Goal: Use online tool/utility: Utilize a website feature to perform a specific function

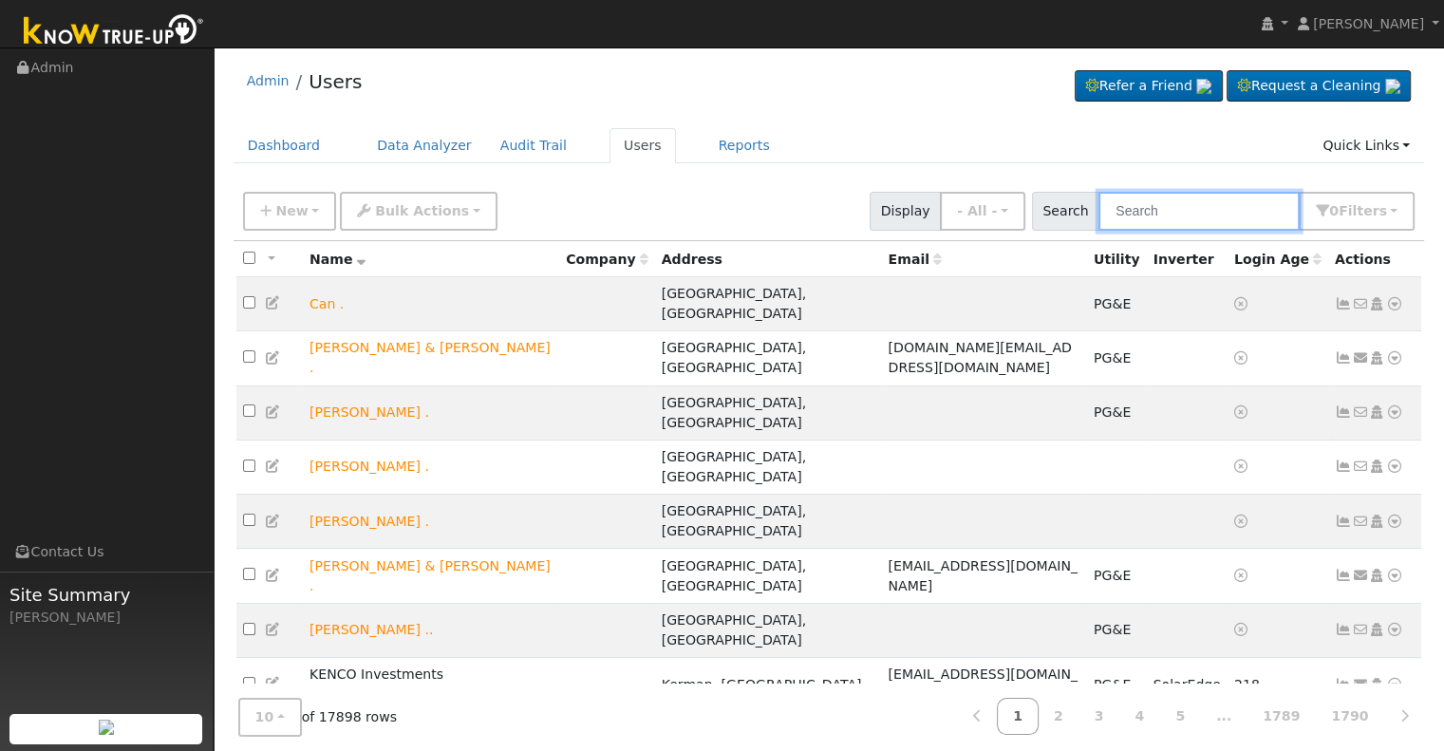
click at [1207, 205] on input "text" at bounding box center [1199, 211] width 201 height 39
paste input "[PERSON_NAME]"
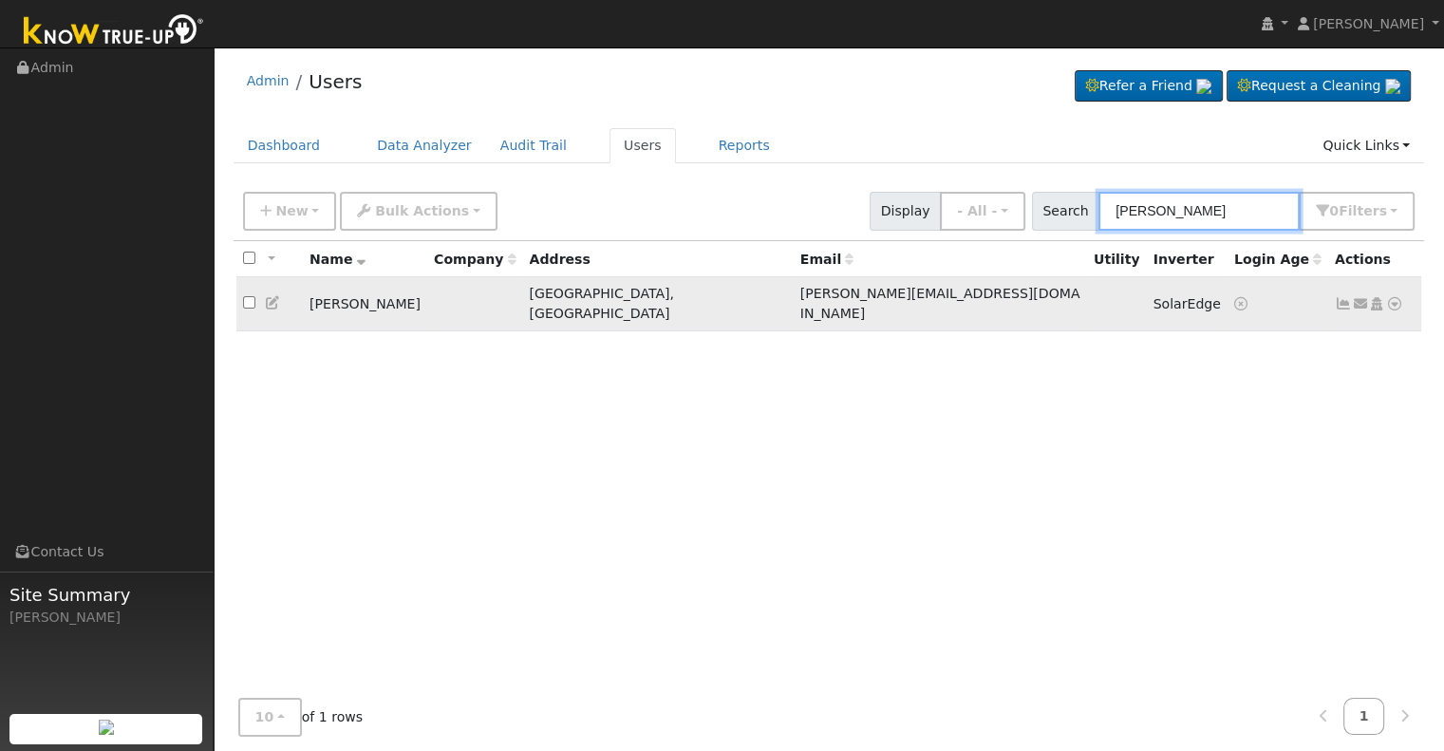
type input "[PERSON_NAME]"
click at [1394, 299] on icon at bounding box center [1394, 303] width 17 height 13
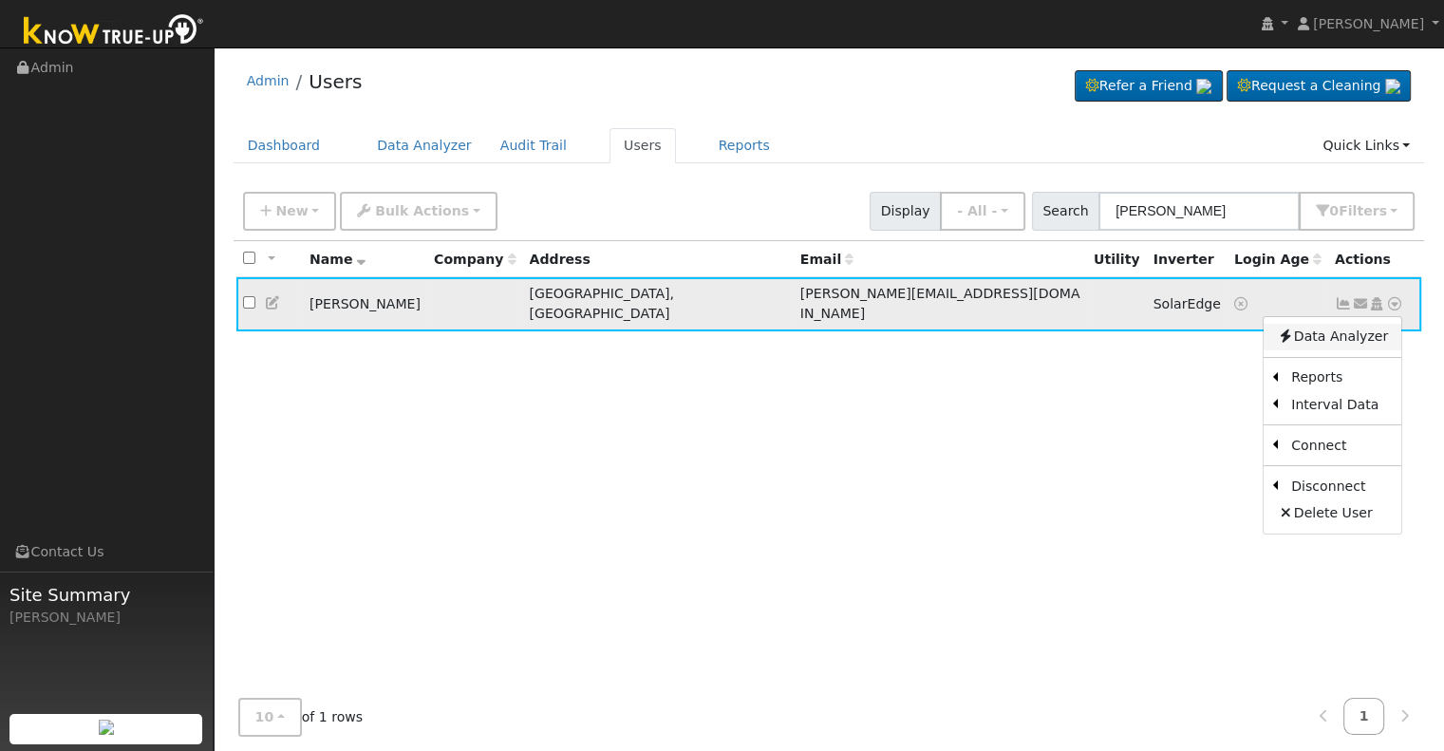
click at [1362, 328] on link "Data Analyzer" at bounding box center [1333, 337] width 138 height 27
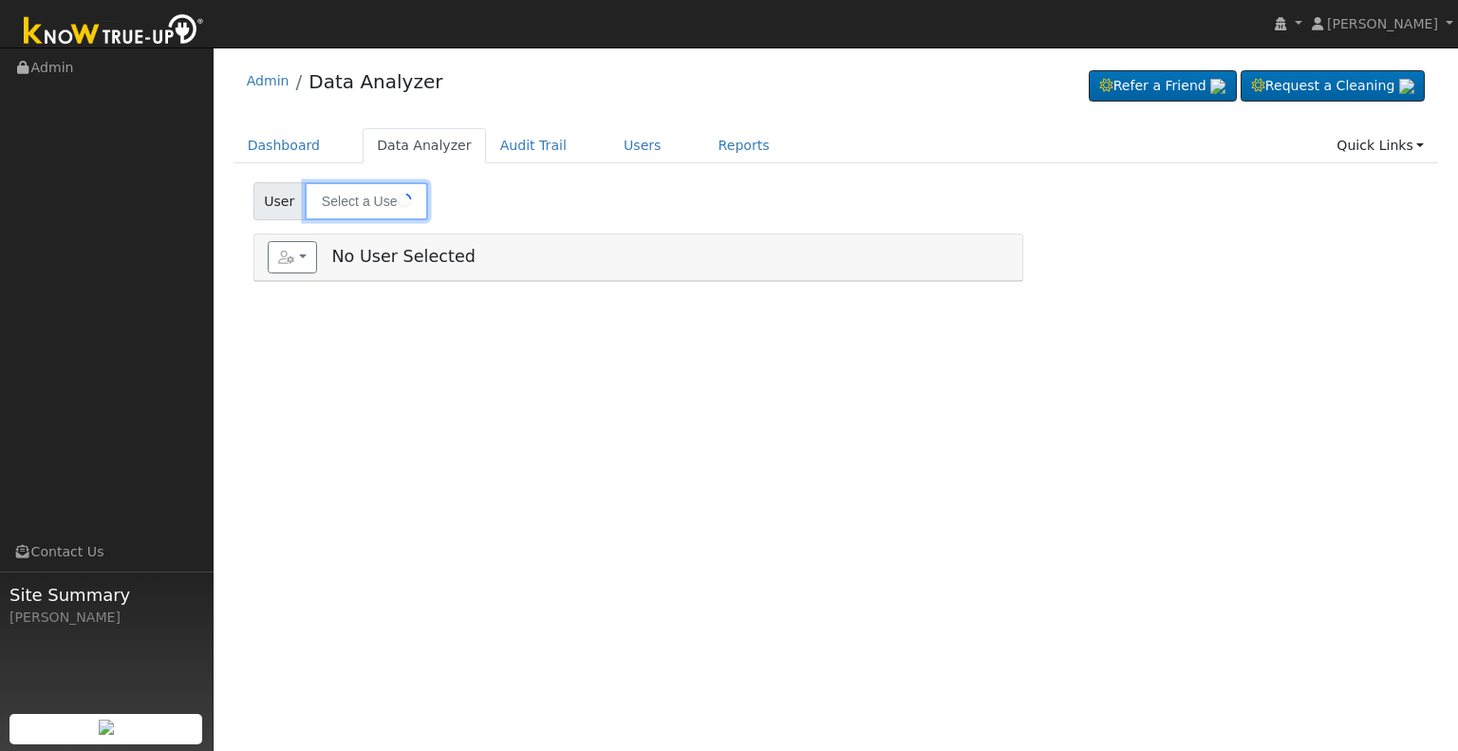
type input "[PERSON_NAME]"
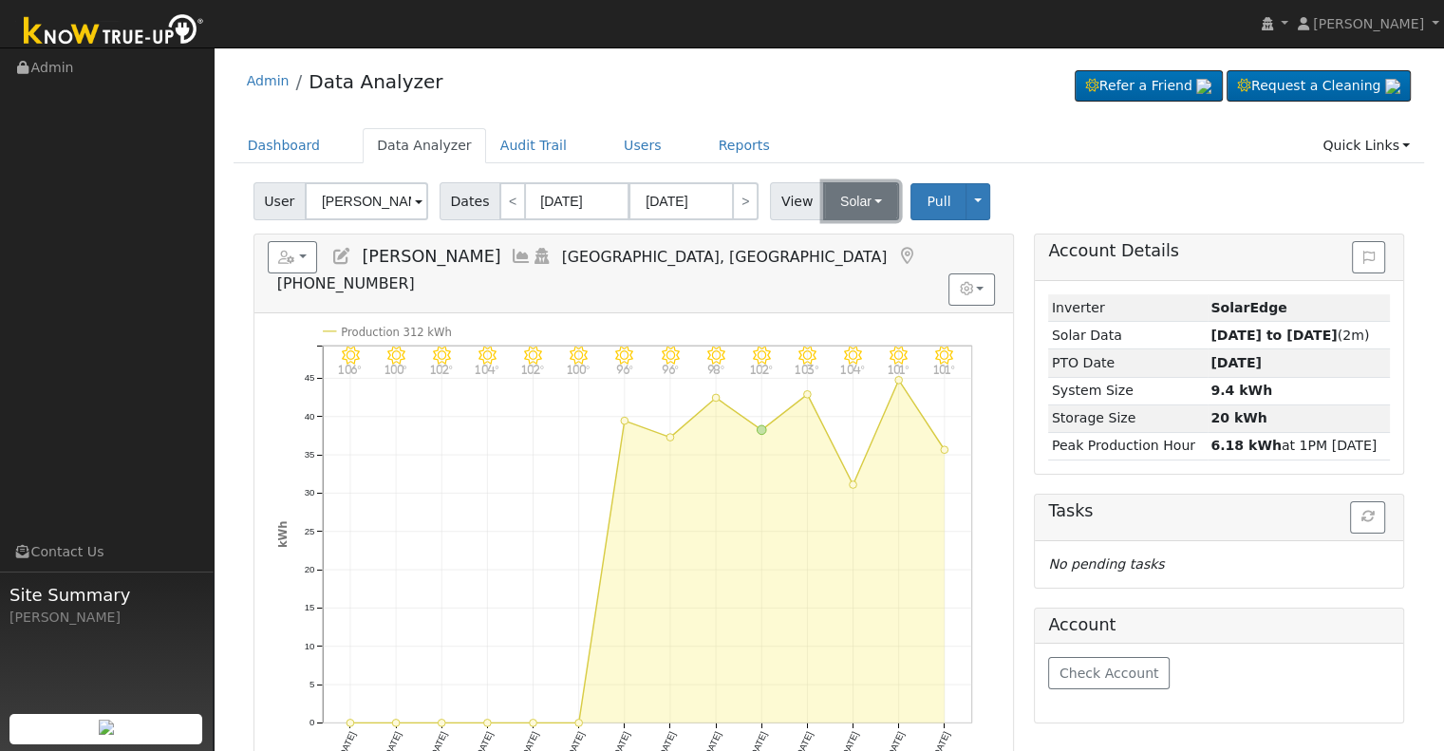
click at [851, 204] on button "Solar" at bounding box center [861, 201] width 76 height 38
click at [832, 246] on link "Utility" at bounding box center [885, 243] width 132 height 27
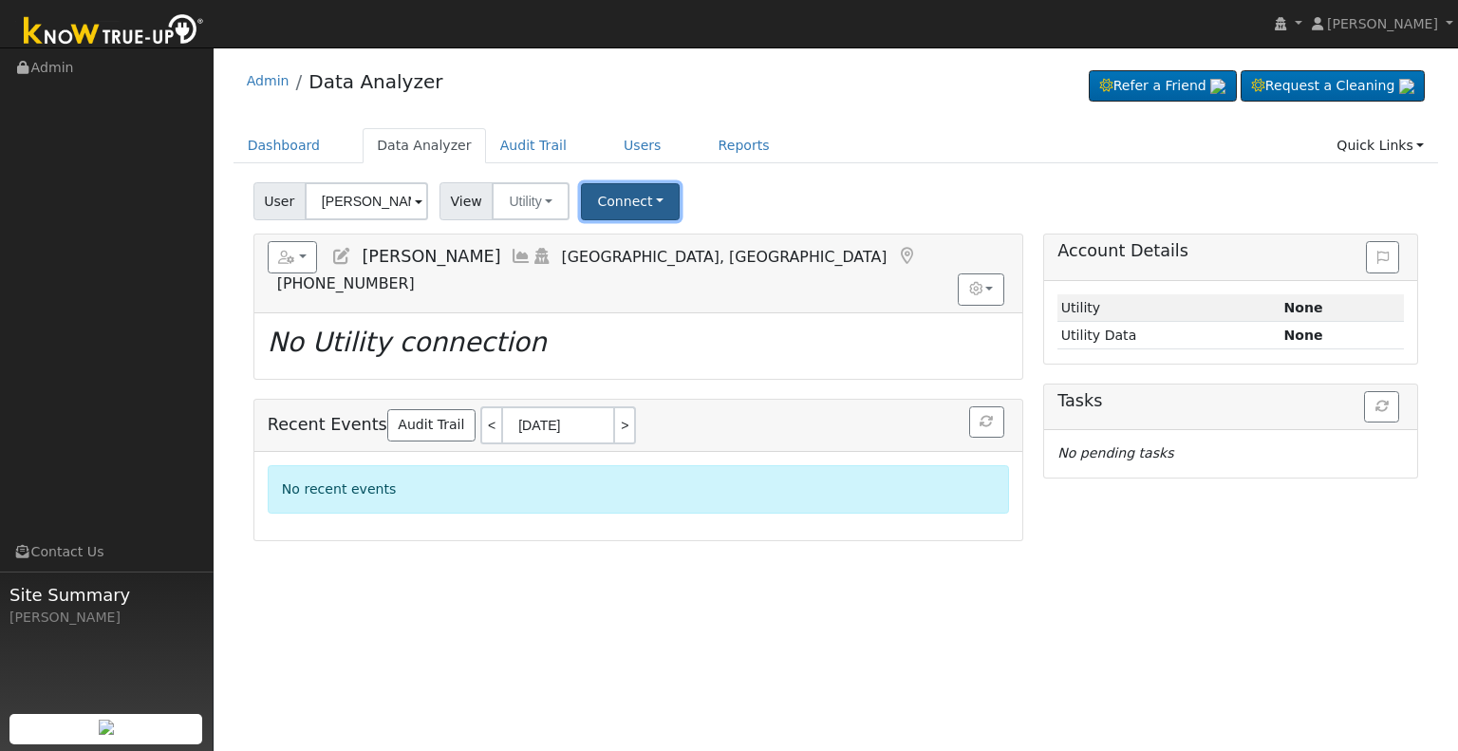
click at [603, 195] on button "Connect" at bounding box center [630, 201] width 99 height 37
click at [602, 238] on link "Select a Provider" at bounding box center [656, 243] width 148 height 27
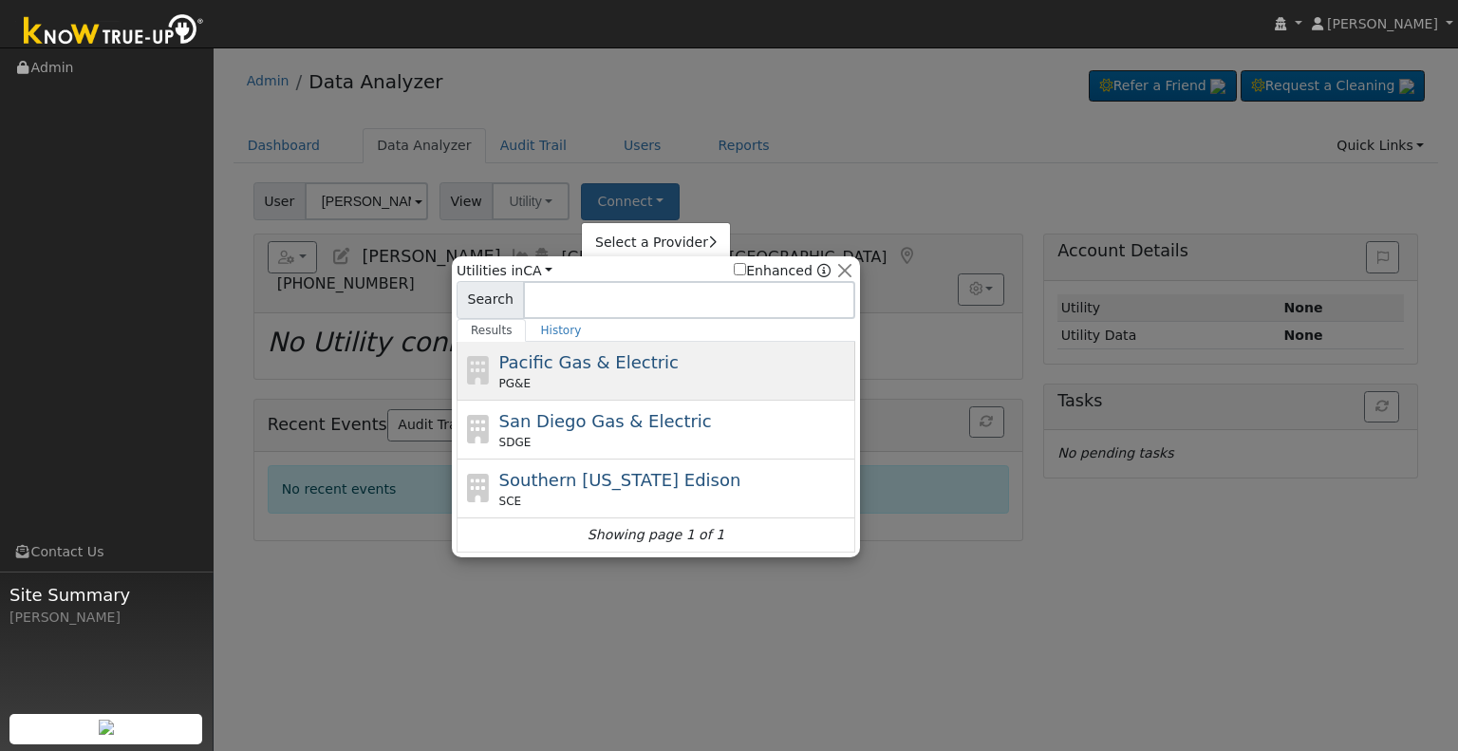
click at [548, 379] on div "PG&E" at bounding box center [675, 383] width 352 height 17
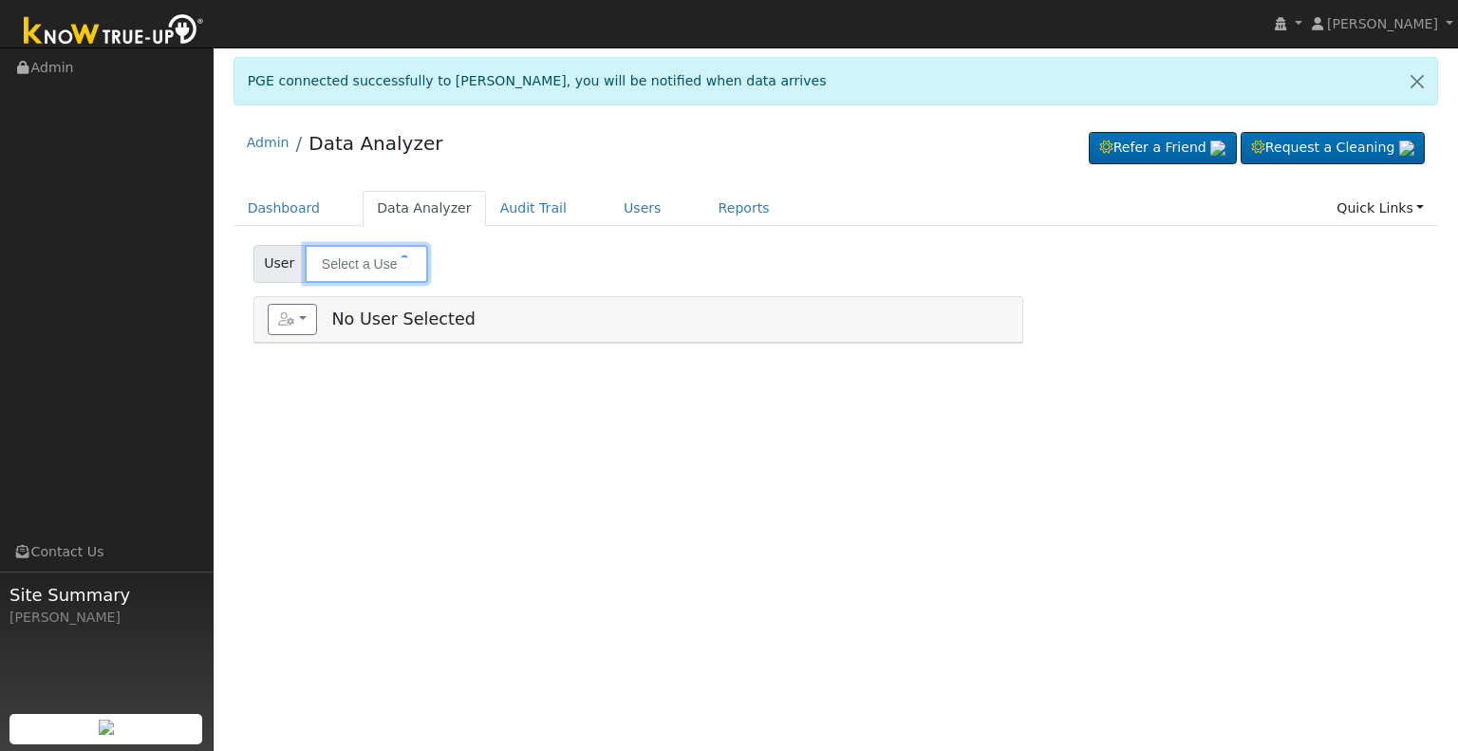
type input "[PERSON_NAME]"
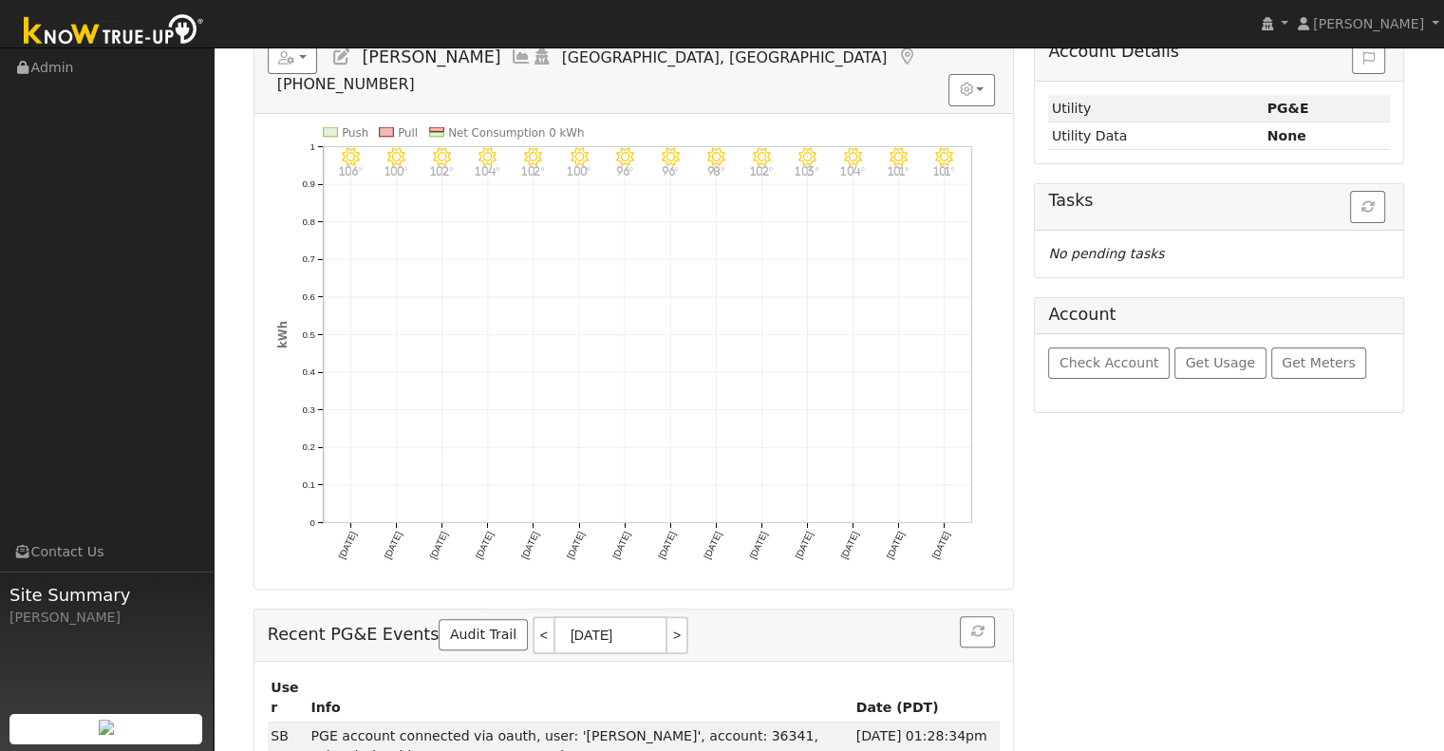
scroll to position [163, 0]
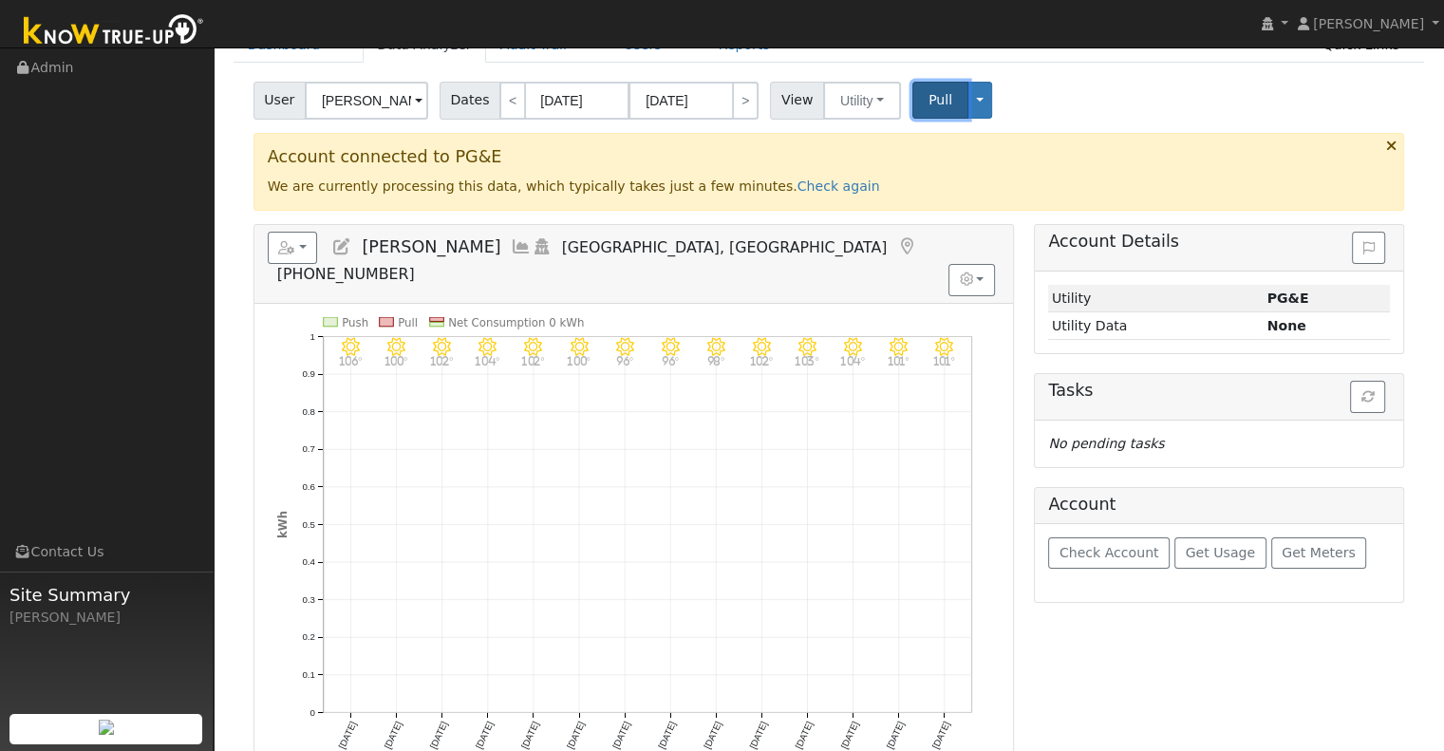
click at [929, 103] on span "Pull" at bounding box center [941, 99] width 24 height 15
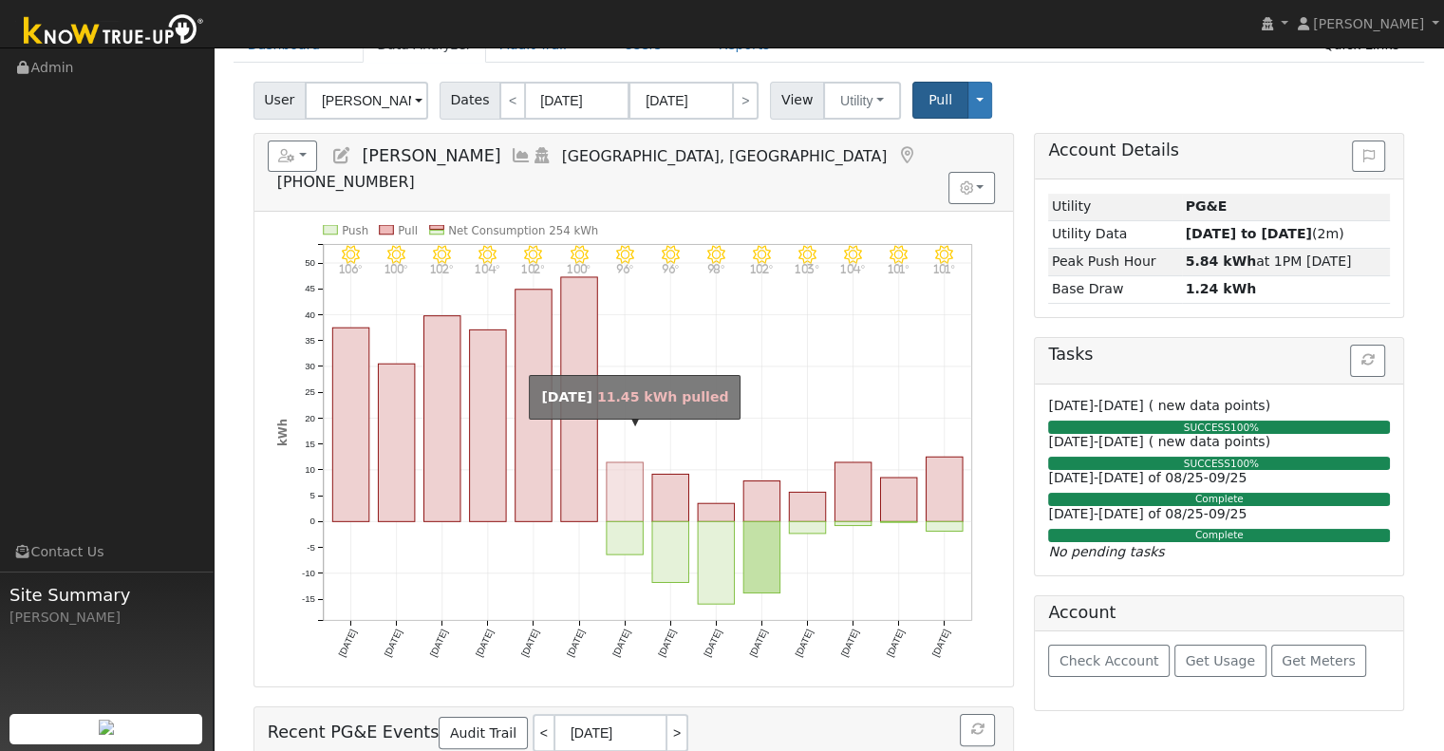
click at [634, 462] on rect "onclick=""" at bounding box center [625, 491] width 36 height 59
type input "08/28/2025"
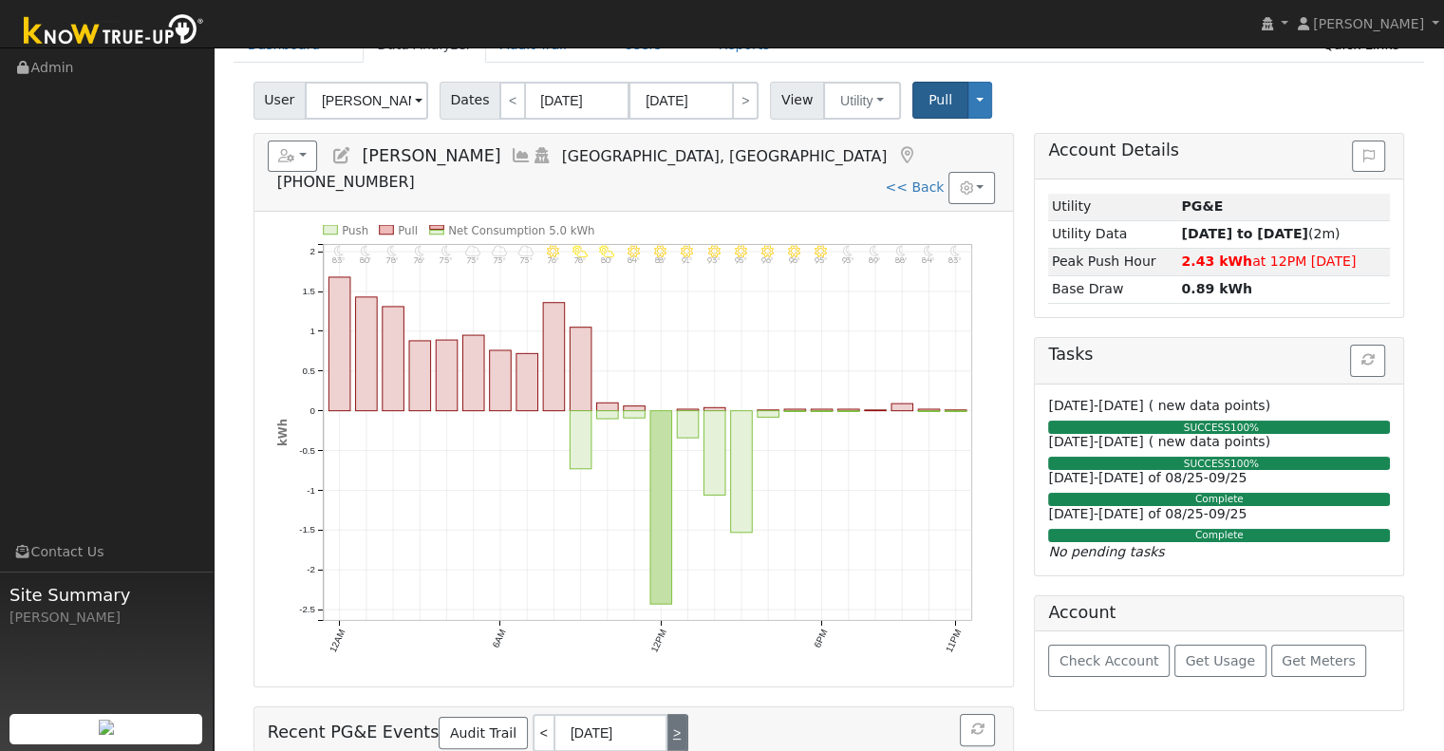
click at [667, 714] on link ">" at bounding box center [677, 733] width 21 height 38
click at [533, 714] on link "<" at bounding box center [543, 733] width 21 height 38
type input "[DATE]"
click at [511, 147] on icon at bounding box center [521, 155] width 21 height 17
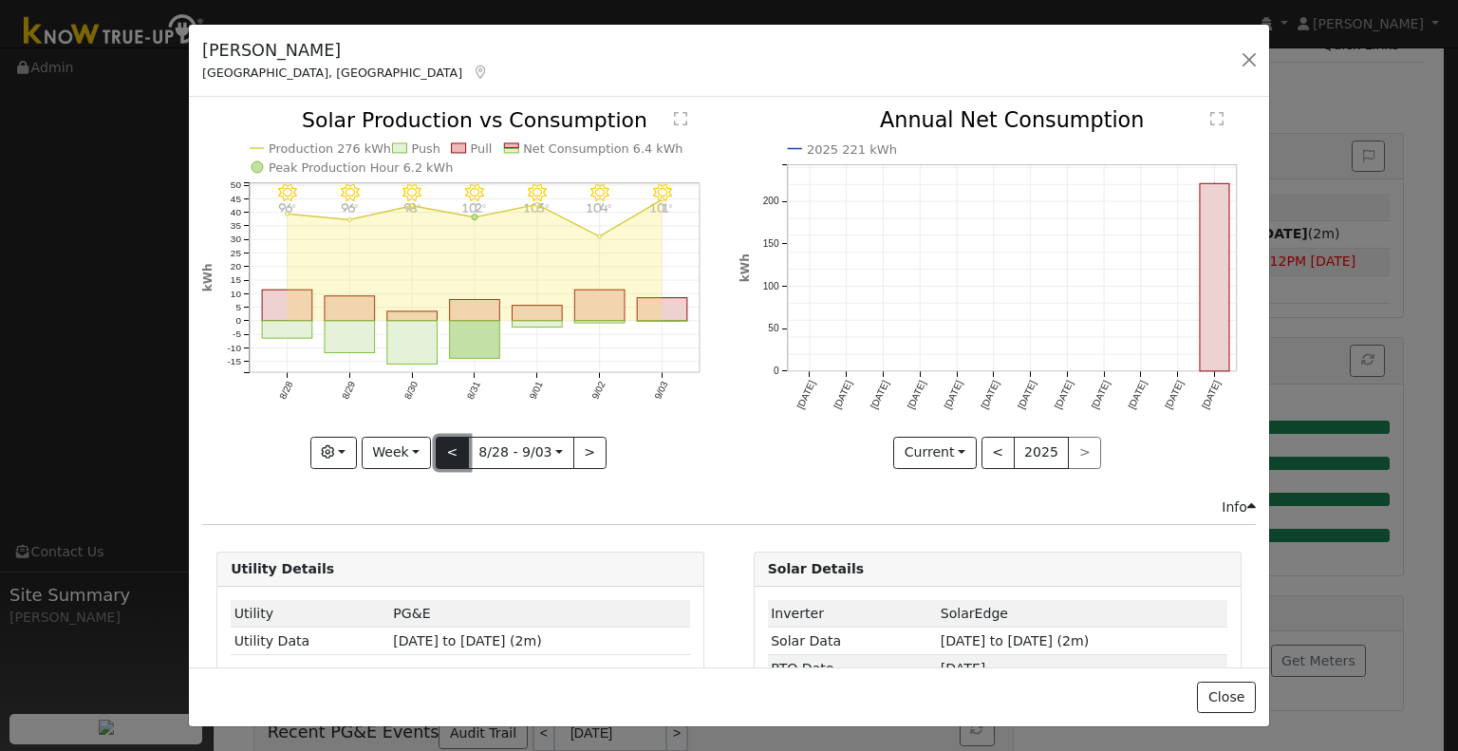
click at [452, 437] on button "<" at bounding box center [452, 453] width 33 height 32
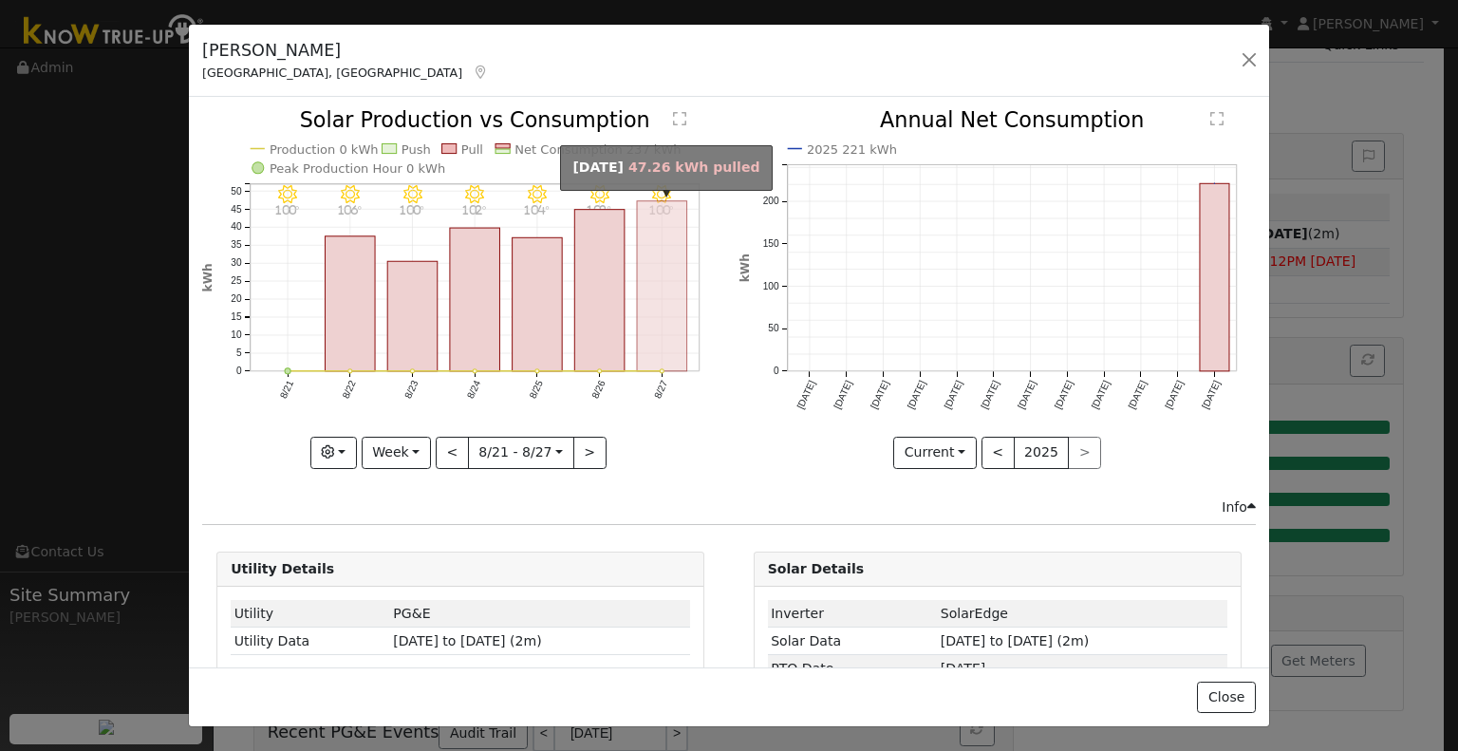
click at [672, 325] on rect "onclick=""" at bounding box center [662, 286] width 50 height 170
type input "2025-08-27"
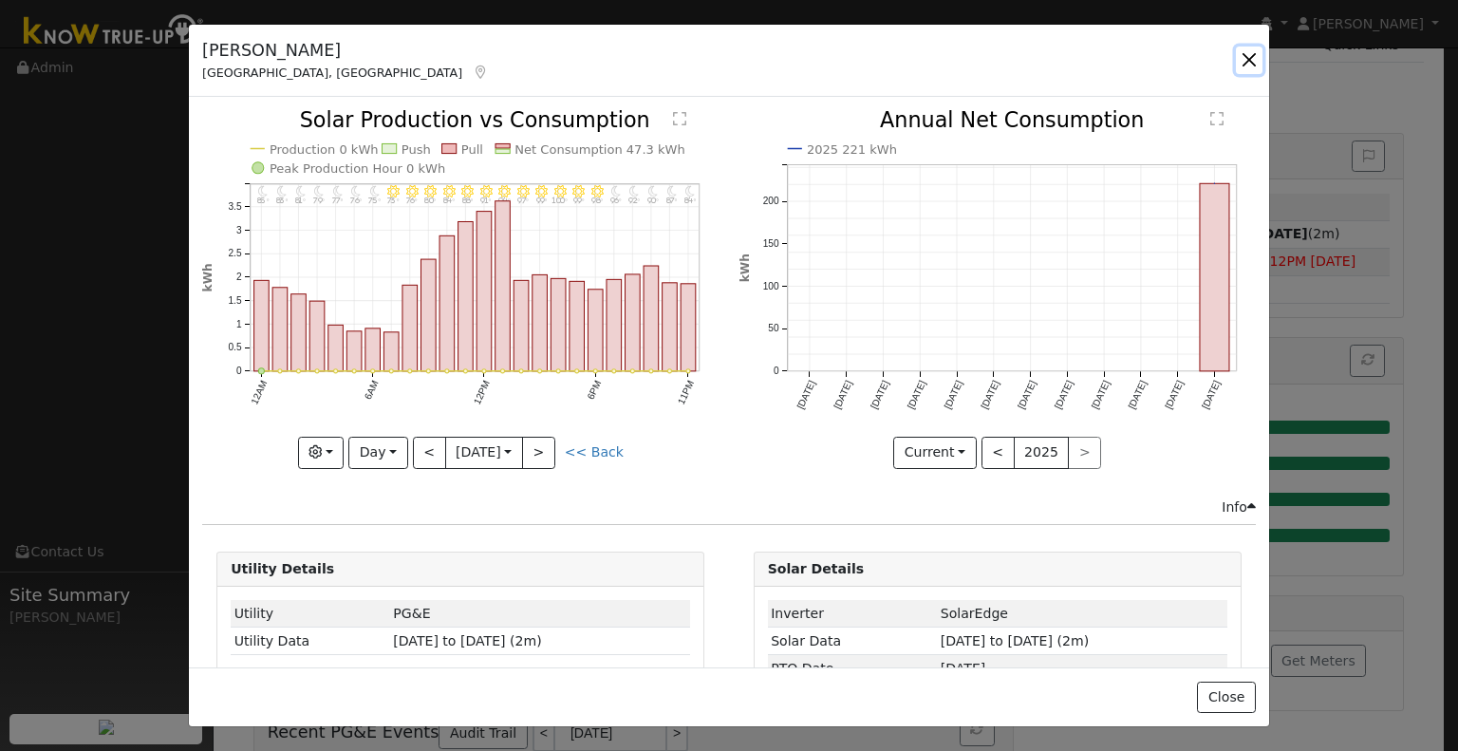
click at [1253, 66] on button "button" at bounding box center [1249, 60] width 27 height 27
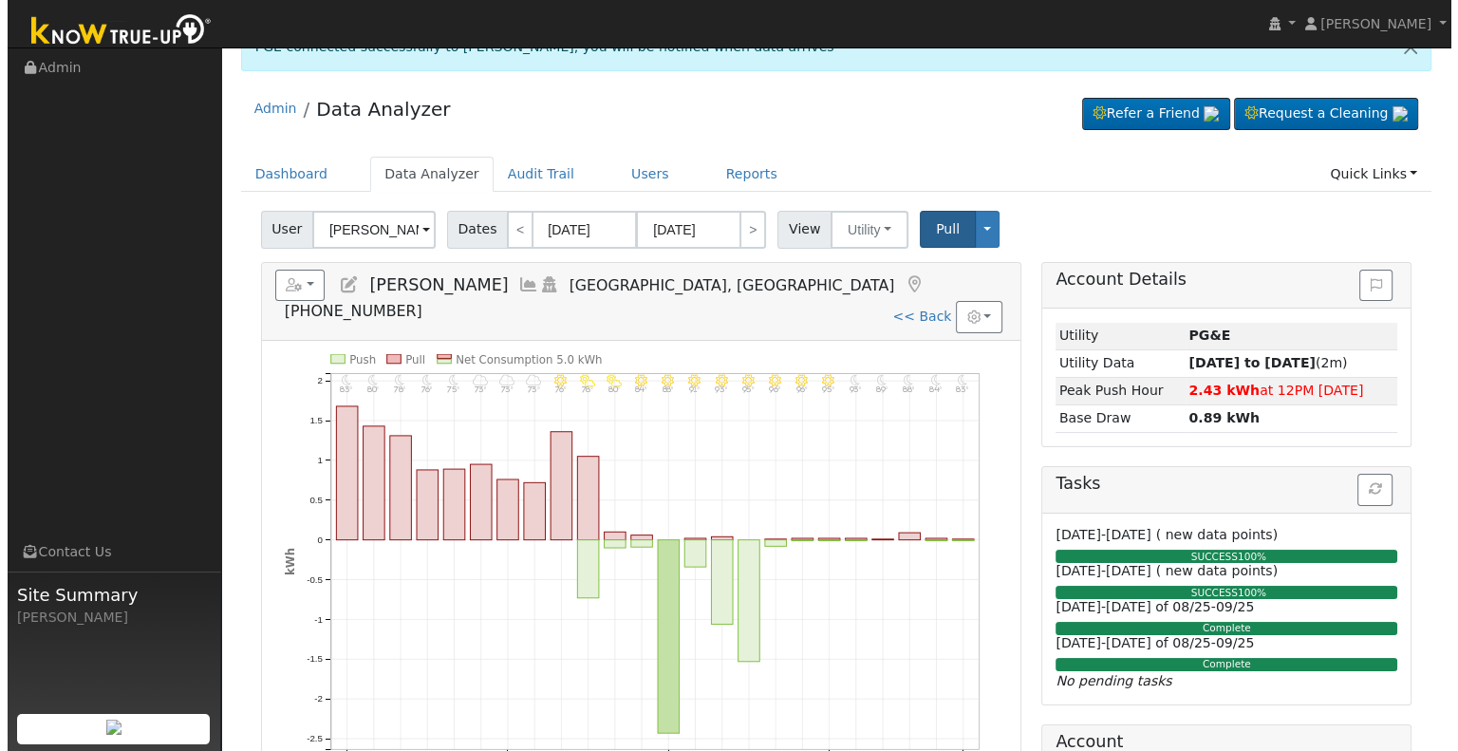
scroll to position [0, 0]
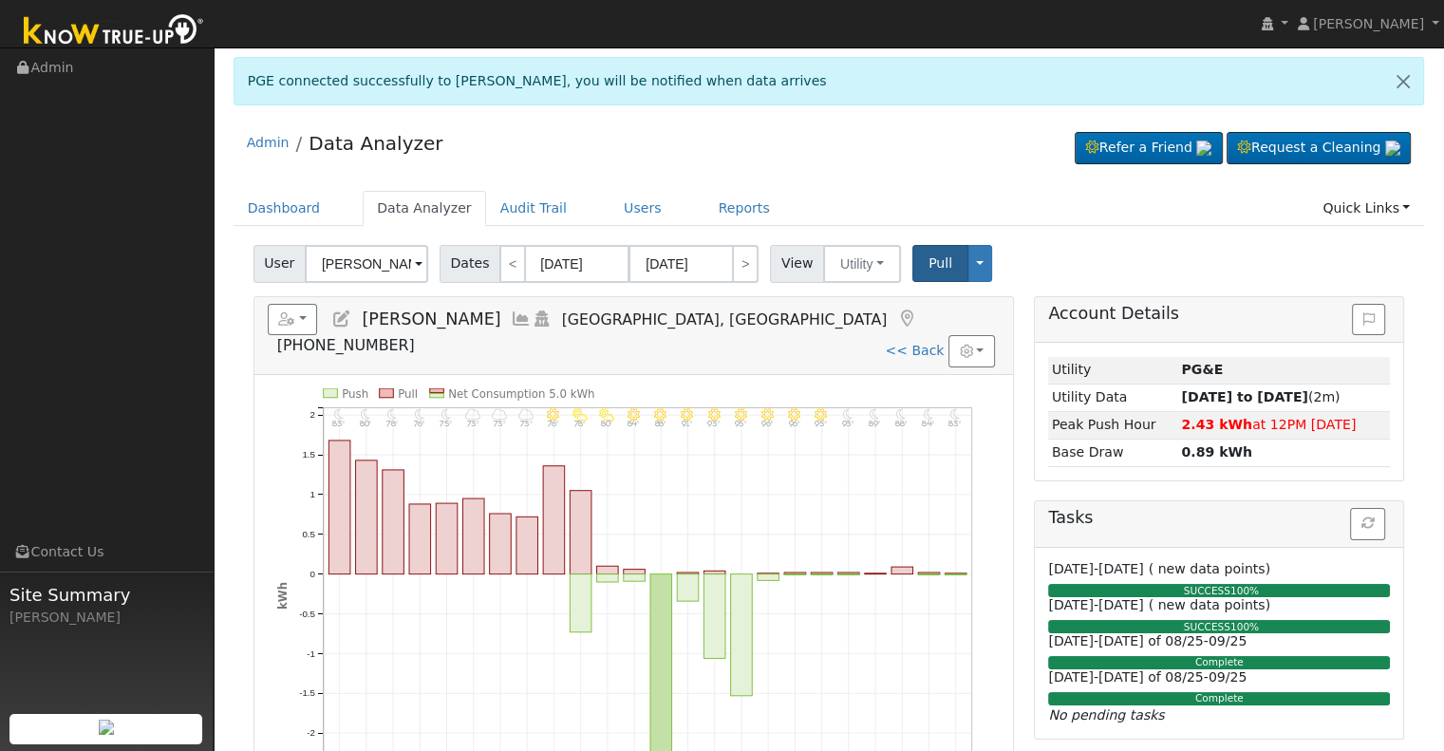
click at [511, 319] on icon at bounding box center [521, 318] width 21 height 17
